Goal: Navigation & Orientation: Find specific page/section

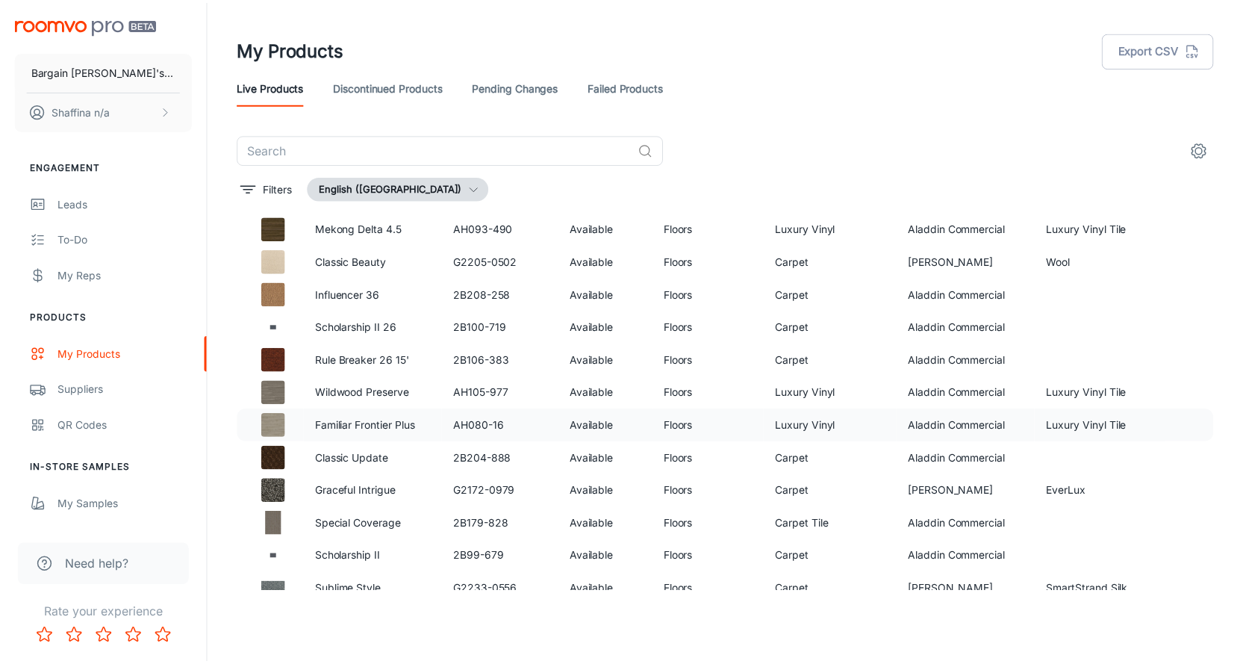
scroll to position [713, 0]
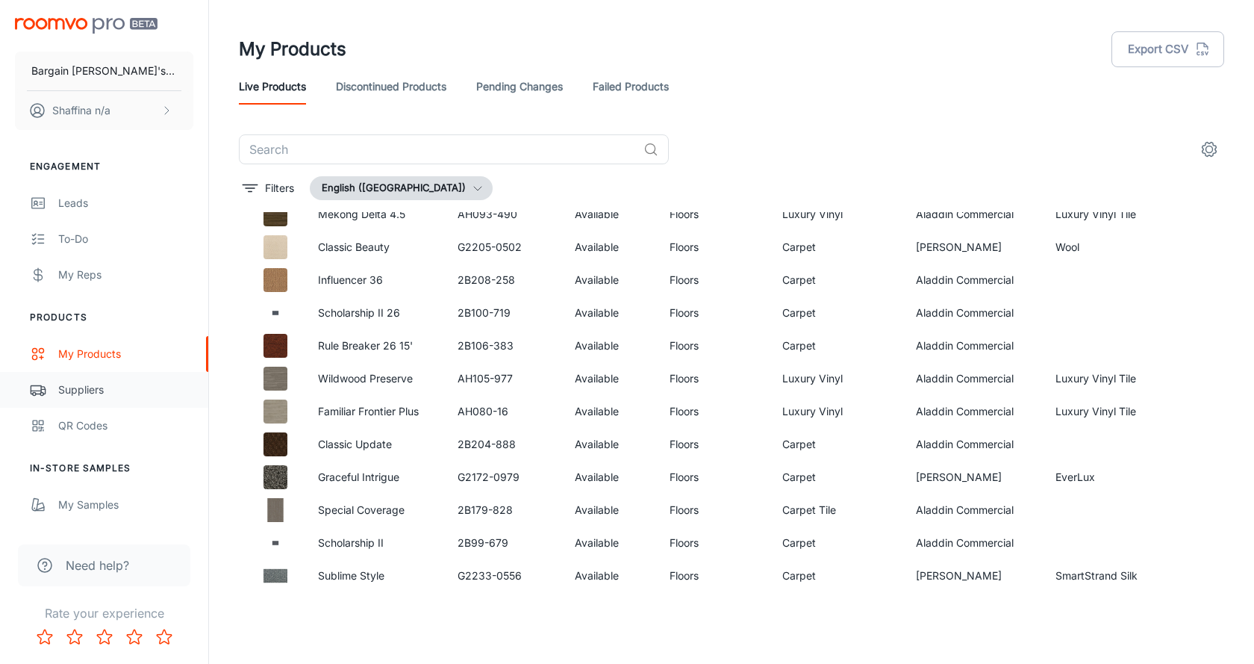
click at [105, 388] on div "Suppliers" at bounding box center [125, 389] width 135 height 16
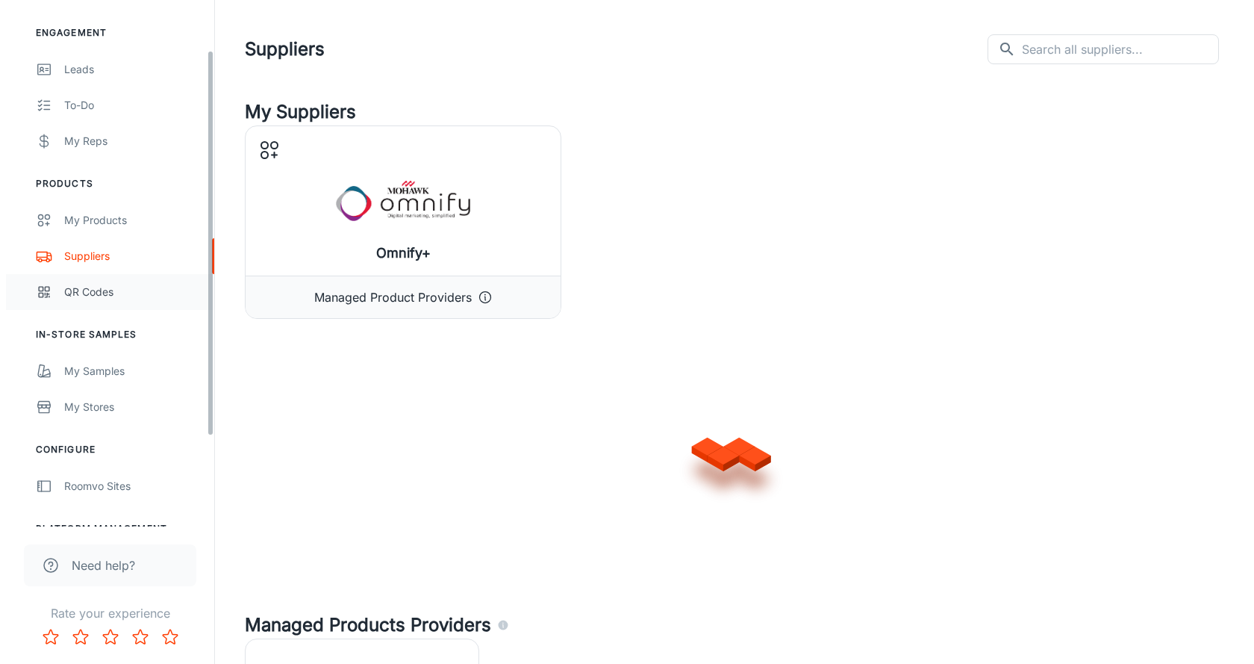
scroll to position [149, 0]
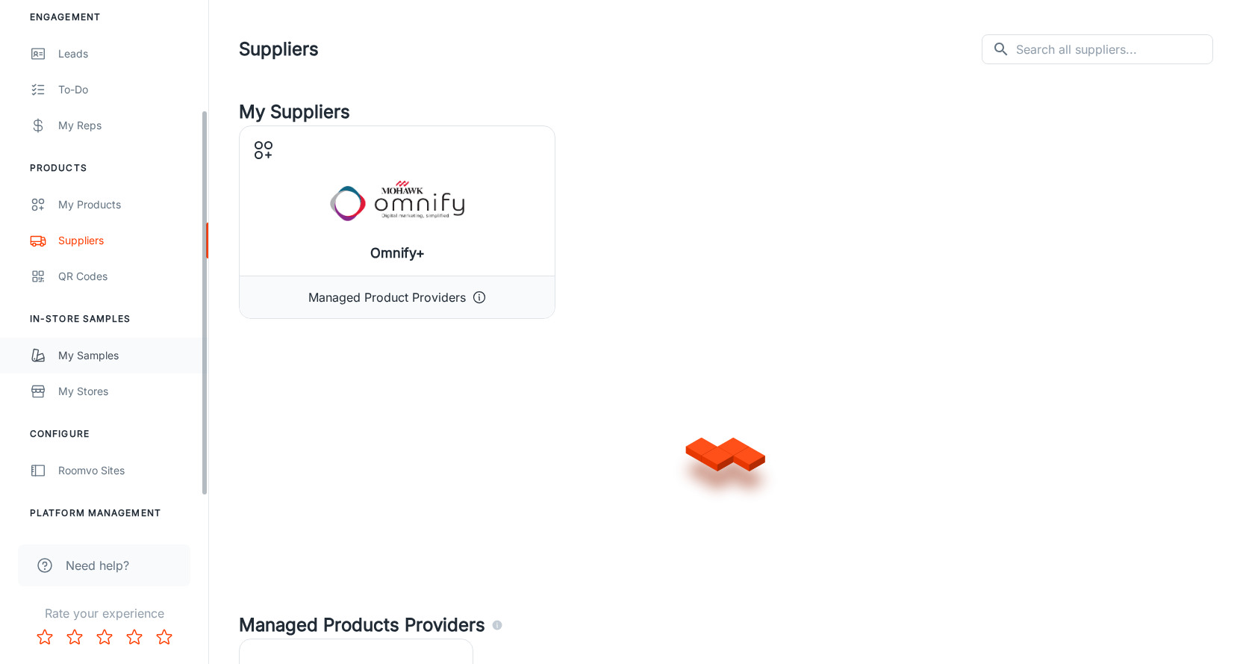
click at [95, 352] on div "My Samples" at bounding box center [125, 355] width 135 height 16
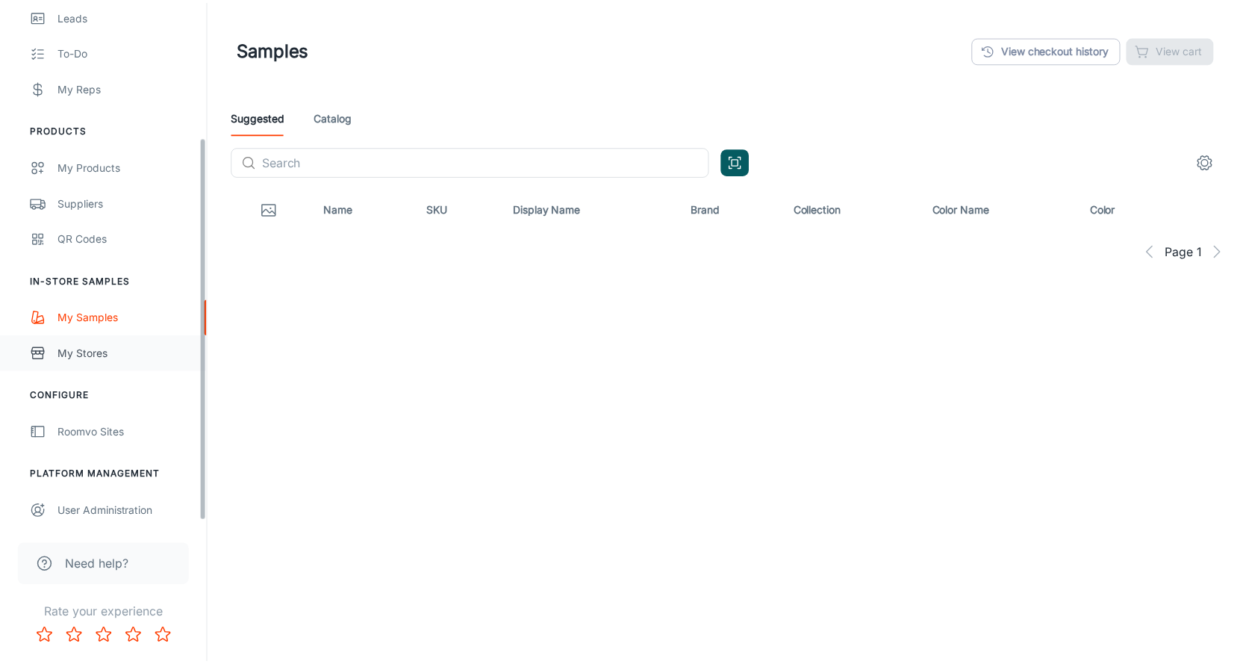
scroll to position [190, 0]
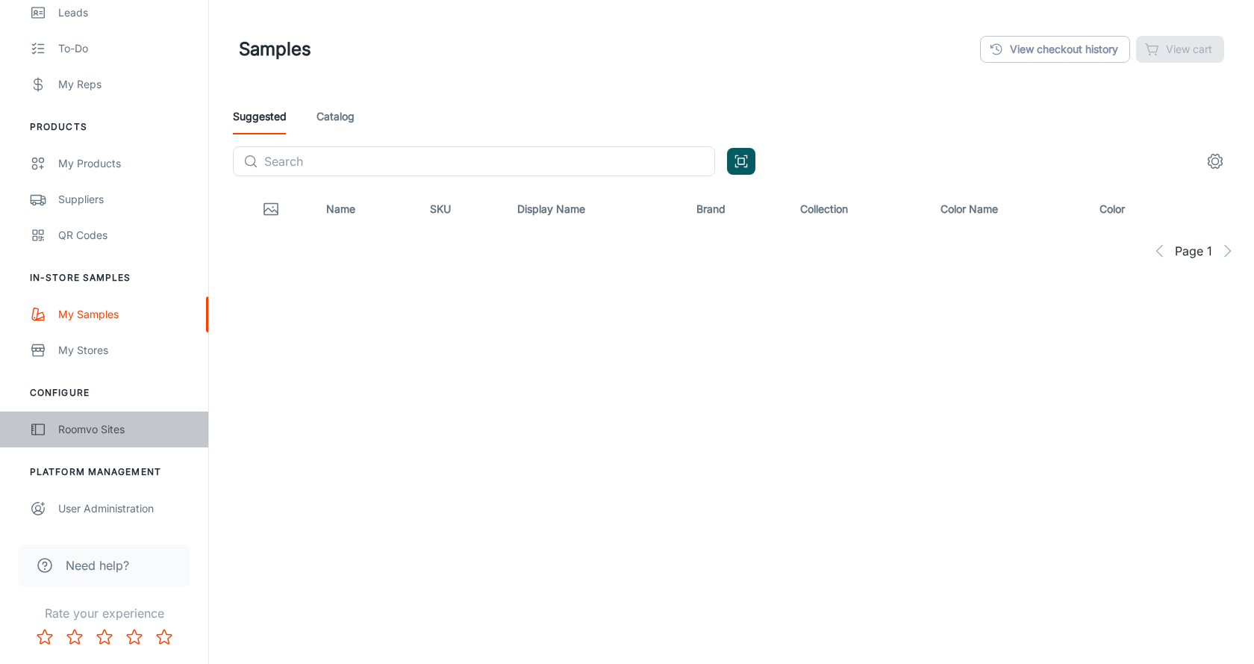
click at [116, 429] on div "Roomvo Sites" at bounding box center [125, 429] width 135 height 16
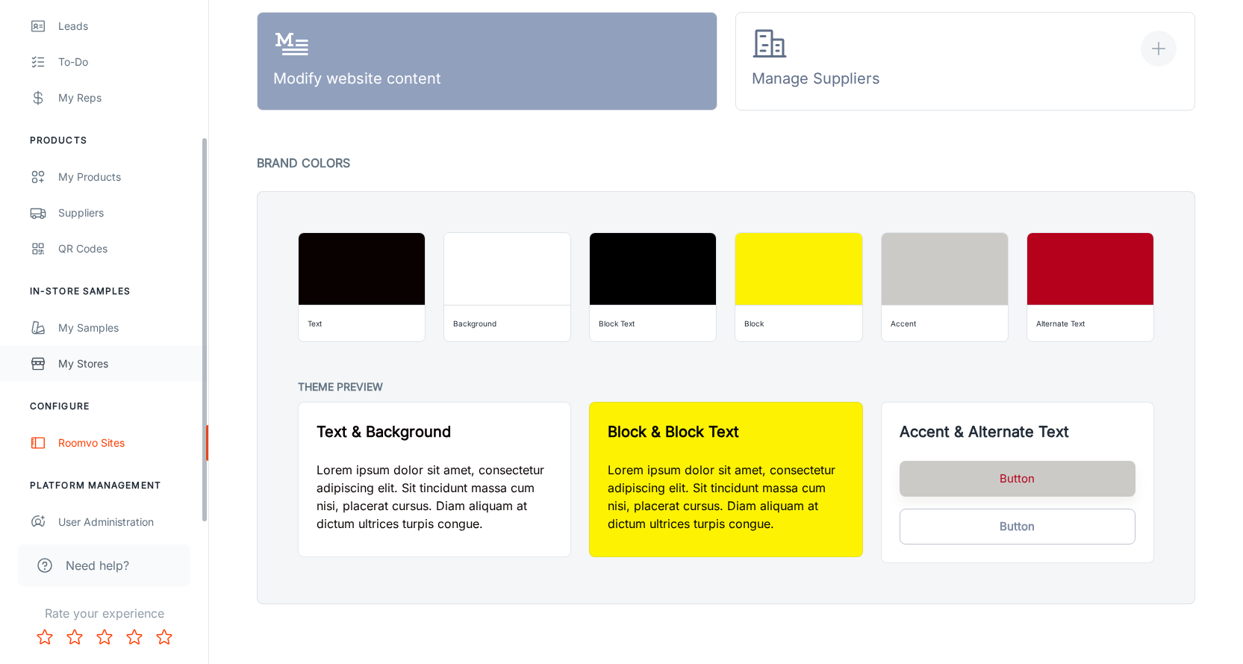
scroll to position [190, 0]
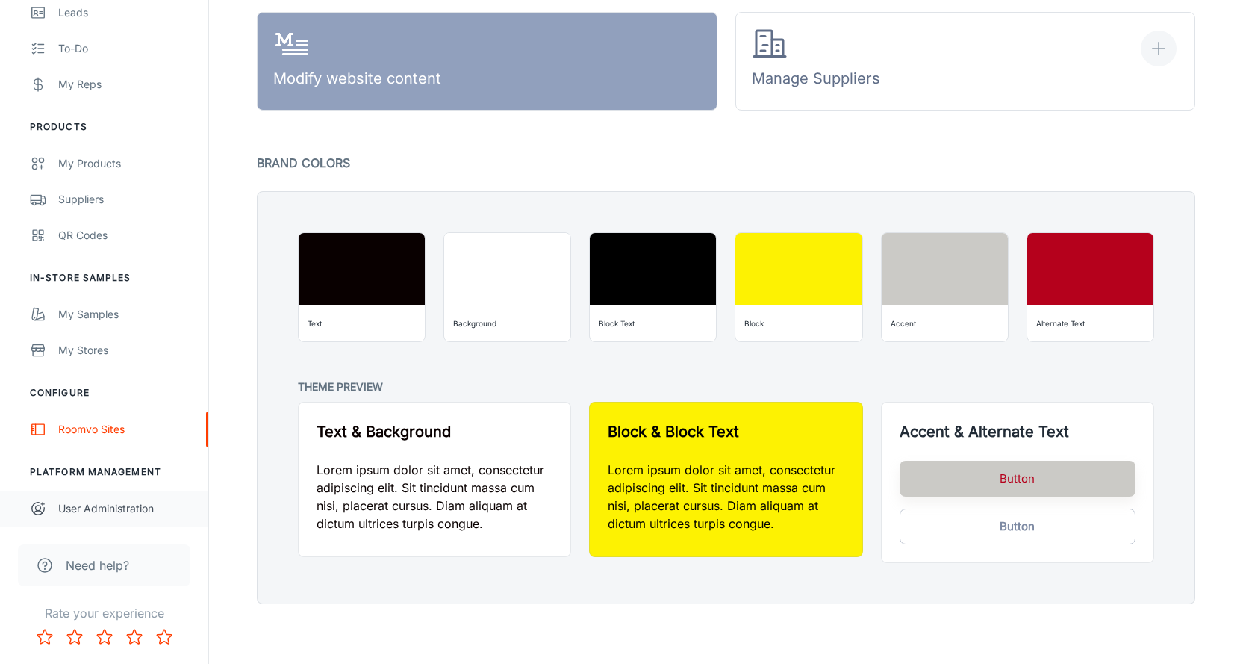
click at [78, 515] on div "User Administration" at bounding box center [125, 508] width 135 height 16
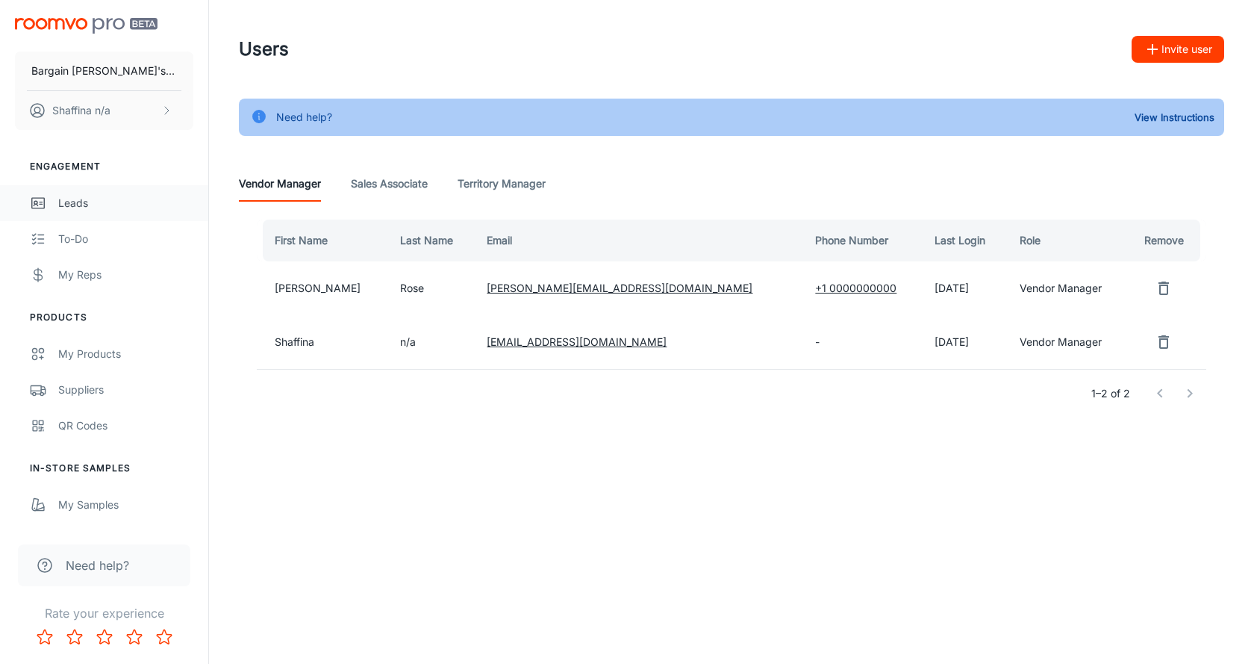
click at [91, 197] on div "Leads" at bounding box center [125, 203] width 135 height 16
